Goal: Task Accomplishment & Management: Use online tool/utility

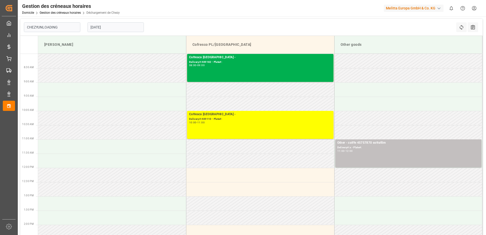
type input "Chezy Unloading"
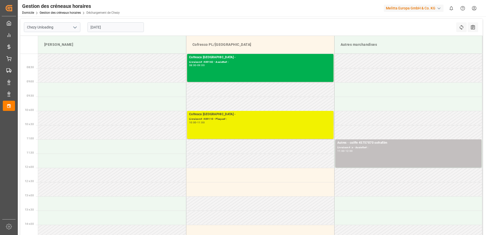
click at [244, 127] on div "Cofresco Pologne - Livraison# :489110 - Plaque# : 10:00 - 11:00" at bounding box center [260, 125] width 142 height 26
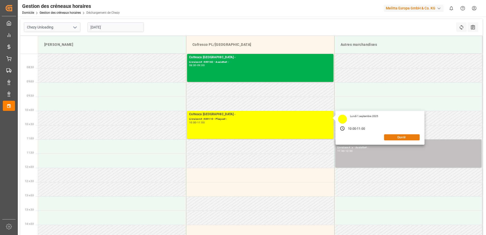
click at [414, 135] on button "Ouvrir" at bounding box center [402, 137] width 36 height 6
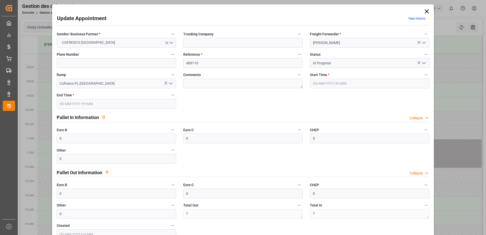
type input "01-09-2025 10:00"
type input "01-09-2025 11:00"
type input "27-08-2025 08:36"
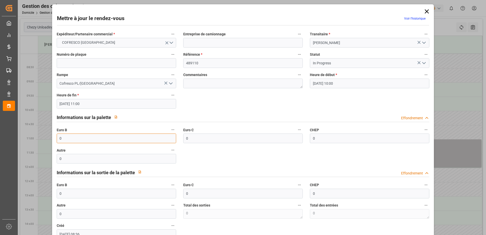
click at [80, 140] on input "0" at bounding box center [116, 138] width 119 height 10
type input "33"
click at [421, 61] on icon "Ouvrir le menu" at bounding box center [424, 63] width 6 height 6
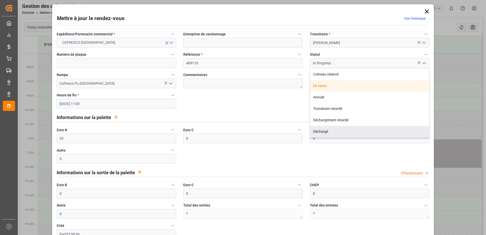
click at [324, 130] on div "Déchargé" at bounding box center [369, 131] width 119 height 11
type input "Unloaded"
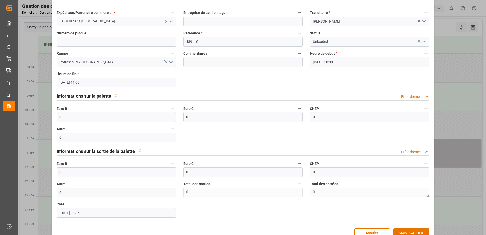
scroll to position [34, 0]
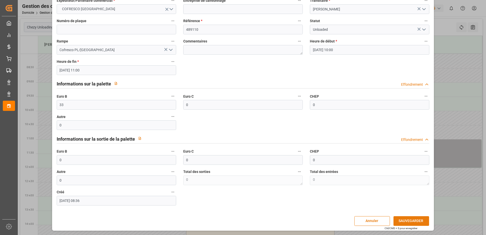
click at [418, 221] on button "SAUVEGARDER" at bounding box center [411, 221] width 36 height 10
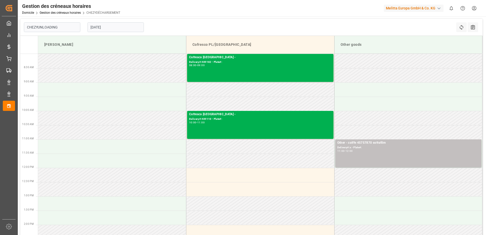
type input "Chezy Unloading"
click at [116, 25] on input "[DATE]" at bounding box center [115, 27] width 56 height 10
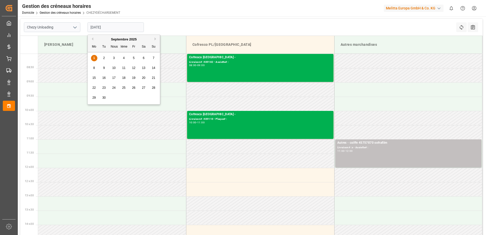
click at [91, 38] on button "Mois précédent" at bounding box center [91, 38] width 3 height 3
click at [122, 56] on div "28 29 30 31 1 2 3" at bounding box center [123, 58] width 69 height 10
click at [124, 58] on div "28 29 30 31 1 2 3" at bounding box center [123, 58] width 69 height 10
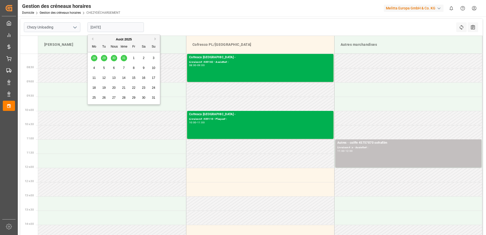
click at [125, 30] on input "[DATE]" at bounding box center [115, 27] width 56 height 10
click at [124, 57] on div "28 29 30 31 1 2 3" at bounding box center [123, 58] width 69 height 10
click at [123, 57] on div "28 29 30 31 1 2 3" at bounding box center [123, 58] width 69 height 10
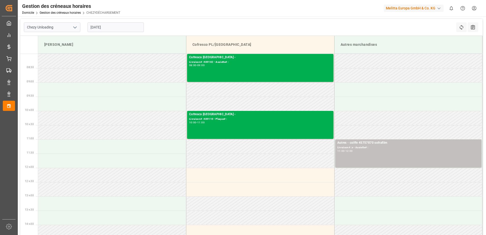
drag, startPoint x: 123, startPoint y: 57, endPoint x: 174, endPoint y: 5, distance: 73.0
click at [174, 5] on div "Gestion des créneaux horaires Domicile Gestion des créneaux horaires CHEZYDÉCHA…" at bounding box center [250, 8] width 472 height 16
click at [101, 28] on input "[DATE]" at bounding box center [115, 27] width 56 height 10
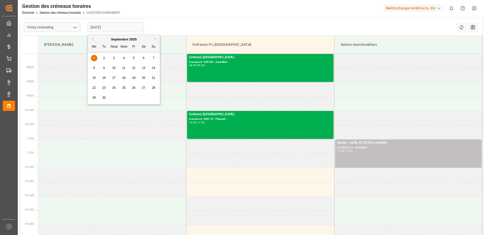
click at [91, 40] on button "Mois précédent" at bounding box center [91, 38] width 3 height 3
click at [123, 58] on div "28 29 30 31 1 2 3" at bounding box center [123, 58] width 69 height 10
drag, startPoint x: 123, startPoint y: 58, endPoint x: 149, endPoint y: 13, distance: 51.5
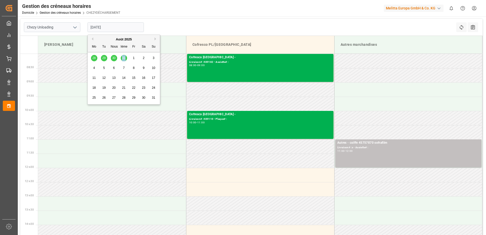
click at [148, 13] on div "Gestion des créneaux horaires Domicile Gestion des créneaux horaires CHEZYDÉCHA…" at bounding box center [250, 8] width 472 height 16
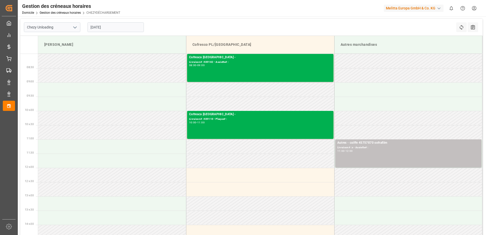
click at [97, 27] on input "[DATE]" at bounding box center [115, 27] width 56 height 10
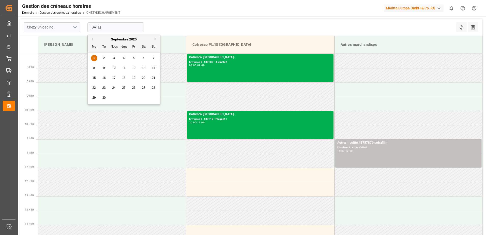
click at [93, 37] on div "Septembre 2025" at bounding box center [124, 39] width 72 height 5
click at [91, 39] on button "Mois précédent" at bounding box center [91, 38] width 3 height 3
click at [114, 58] on div "28 29 30 31 1 2 3" at bounding box center [123, 58] width 69 height 10
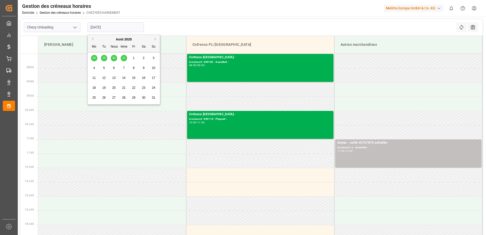
drag, startPoint x: 114, startPoint y: 58, endPoint x: 113, endPoint y: 39, distance: 18.8
click at [113, 39] on div "Août 2025" at bounding box center [124, 39] width 72 height 5
click at [120, 39] on div "Août 2025" at bounding box center [124, 39] width 72 height 5
click at [124, 57] on div "28 29 30 31 1 2 3" at bounding box center [123, 58] width 69 height 10
click at [142, 57] on div "2" at bounding box center [144, 58] width 6 height 6
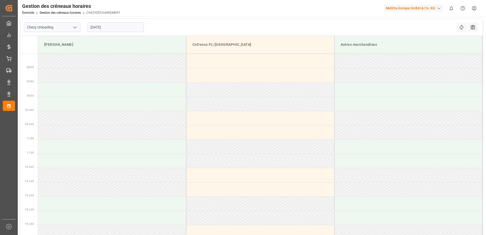
click at [107, 27] on input "02-08-2025" at bounding box center [115, 27] width 56 height 10
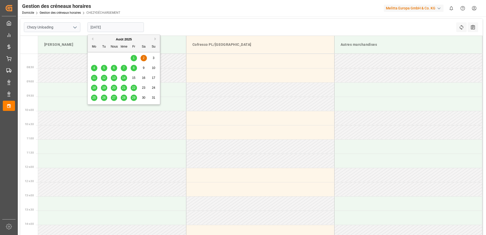
click at [132, 98] on span "29" at bounding box center [133, 98] width 3 height 4
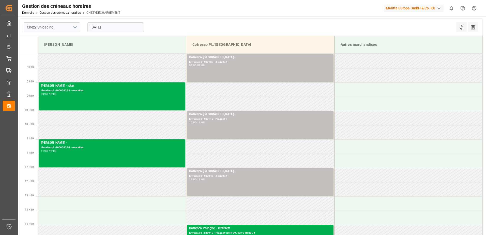
click at [111, 28] on input "29-08-2025" at bounding box center [115, 27] width 56 height 10
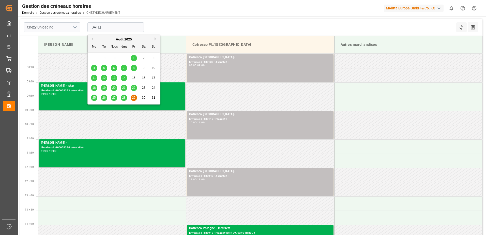
click at [125, 98] on span "28" at bounding box center [123, 98] width 3 height 4
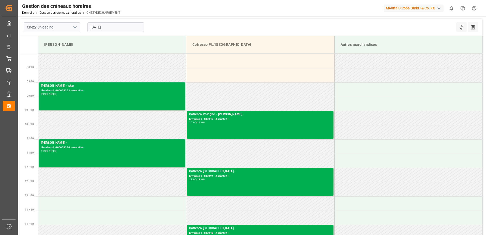
click at [112, 30] on input "28-08-2025" at bounding box center [115, 27] width 56 height 10
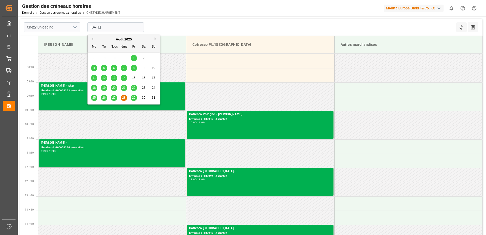
click at [113, 98] on span "27" at bounding box center [113, 98] width 3 height 4
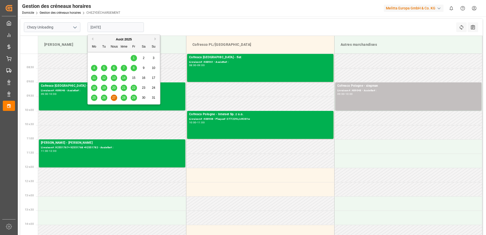
click at [117, 27] on input "27-08-2025" at bounding box center [115, 27] width 56 height 10
click at [155, 38] on button "Prochain" at bounding box center [155, 38] width 3 height 3
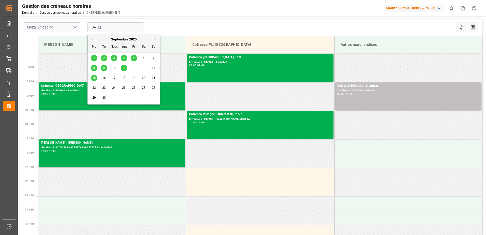
click at [95, 58] on div "1" at bounding box center [94, 58] width 6 height 6
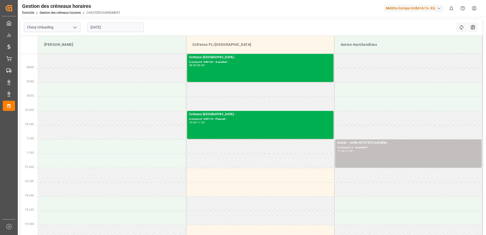
click at [121, 29] on input "[DATE]" at bounding box center [115, 27] width 56 height 10
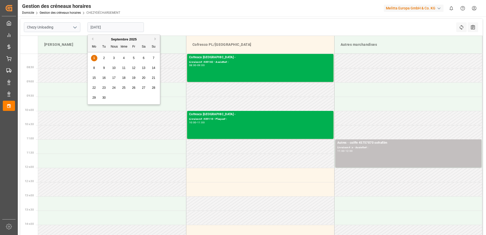
click at [105, 57] on div "2" at bounding box center [104, 58] width 6 height 6
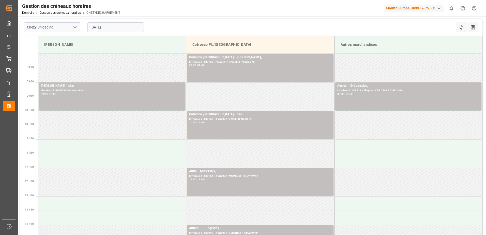
click at [101, 26] on input "02-09-2025" at bounding box center [115, 27] width 56 height 10
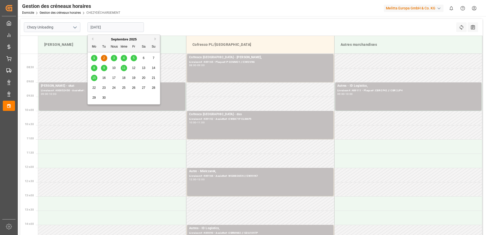
click at [114, 56] on span "3" at bounding box center [114, 58] width 2 height 4
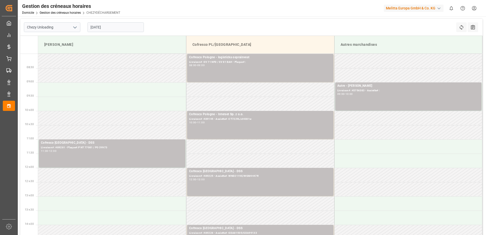
click at [116, 27] on input "03-09-2025" at bounding box center [115, 27] width 56 height 10
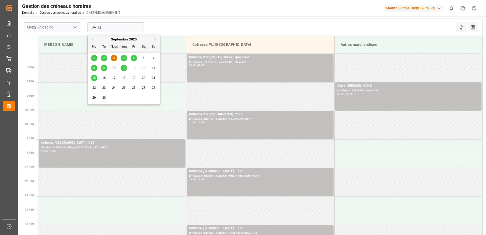
click at [124, 57] on span "4" at bounding box center [124, 58] width 2 height 4
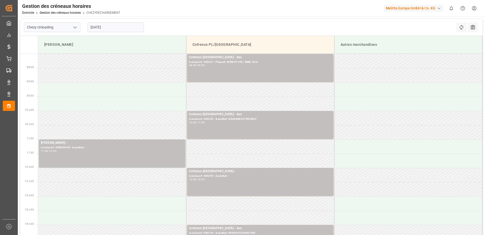
click at [96, 28] on input "04-09-2025" at bounding box center [115, 27] width 56 height 10
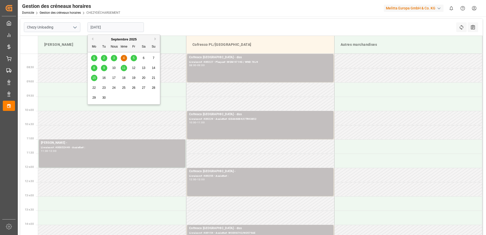
click at [114, 58] on span "3" at bounding box center [114, 58] width 2 height 4
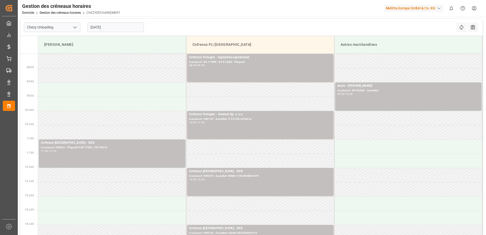
click at [96, 30] on input "03-09-2025" at bounding box center [115, 27] width 56 height 10
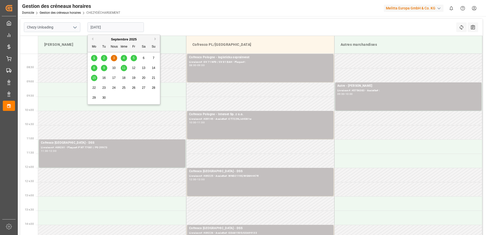
click at [105, 57] on div "2" at bounding box center [104, 58] width 6 height 6
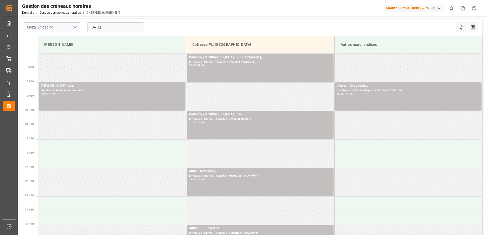
click at [109, 30] on input "02-09-2025" at bounding box center [115, 27] width 56 height 10
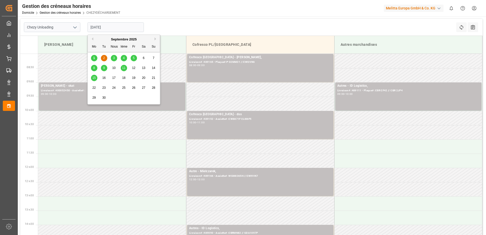
click at [96, 56] on div "1" at bounding box center [94, 58] width 6 height 6
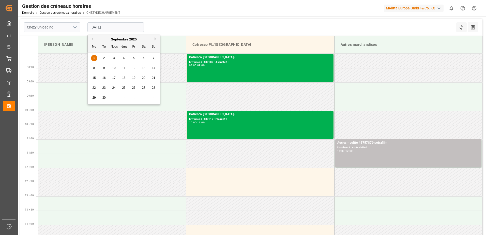
click at [107, 26] on input "[DATE]" at bounding box center [115, 27] width 56 height 10
click at [105, 57] on div "2" at bounding box center [104, 58] width 6 height 6
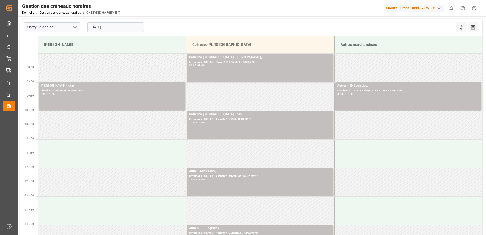
click at [99, 28] on input "02-09-2025" at bounding box center [115, 27] width 56 height 10
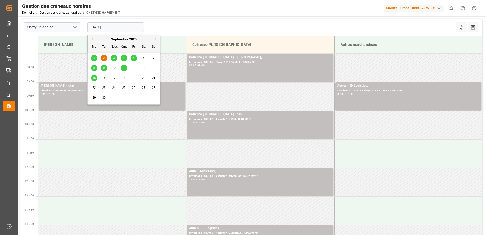
click at [114, 57] on span "3" at bounding box center [114, 58] width 2 height 4
type input "03-09-2025"
